Goal: Information Seeking & Learning: Learn about a topic

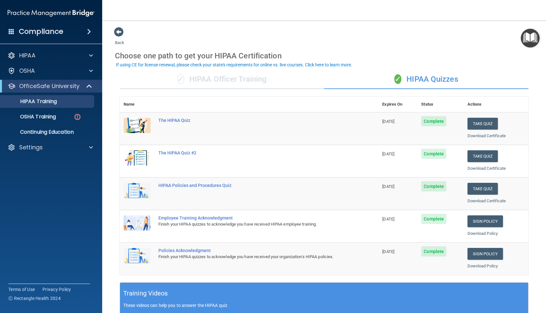
click at [207, 21] on main "Back Choose one path to get your HIPAA Certification ✓ HIPAA Officer Training ✓…" at bounding box center [324, 166] width 444 height 293
click at [49, 115] on p "OSHA Training" at bounding box center [30, 117] width 52 height 6
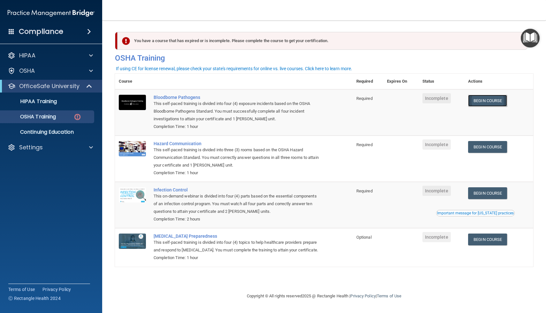
click at [488, 100] on link "Begin Course" at bounding box center [487, 101] width 39 height 12
